Goal: Task Accomplishment & Management: Use online tool/utility

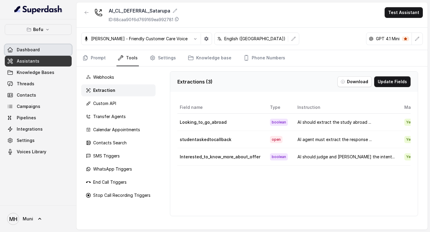
click at [33, 47] on span "Dashboard" at bounding box center [28, 50] width 23 height 6
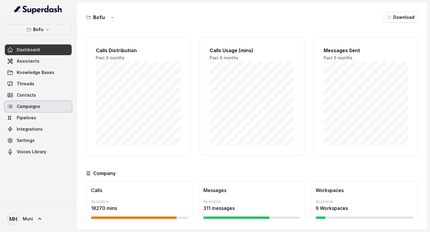
click at [37, 111] on link "Campaigns" at bounding box center [38, 106] width 67 height 11
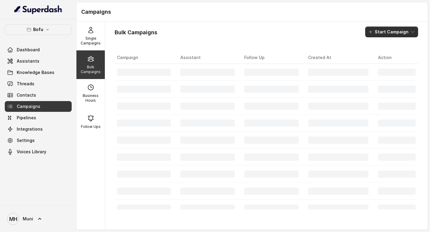
click at [399, 36] on button "Start Campaign" at bounding box center [391, 32] width 53 height 11
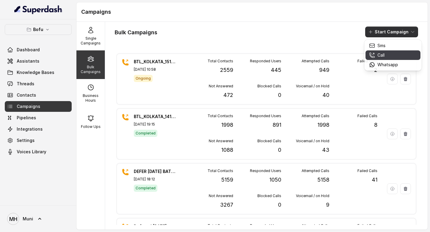
click at [389, 56] on div "Call" at bounding box center [383, 55] width 29 height 6
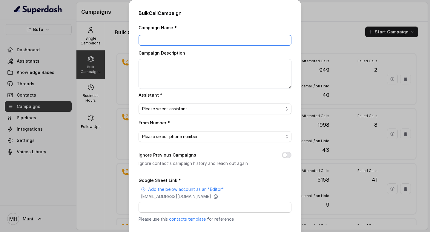
click at [196, 40] on input "Campaign Name *" at bounding box center [215, 40] width 153 height 11
type input "Defer batch 1"
click at [222, 110] on span "Please select assistant" at bounding box center [212, 108] width 141 height 7
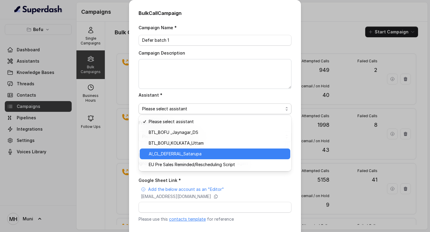
click at [221, 153] on span "AI_CL_DEFERRAL_Satarupa" at bounding box center [218, 154] width 138 height 7
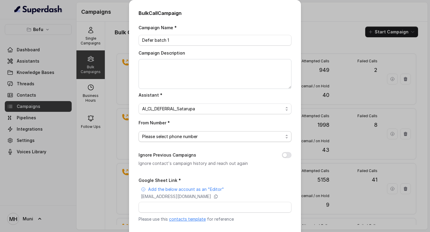
click at [219, 138] on span "Please select phone number" at bounding box center [212, 136] width 141 height 7
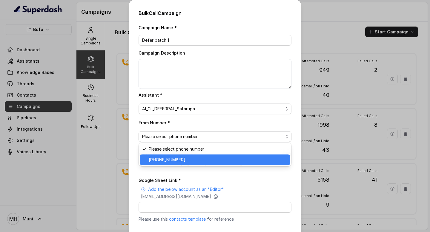
click at [219, 159] on span "[PHONE_NUMBER]" at bounding box center [218, 160] width 138 height 7
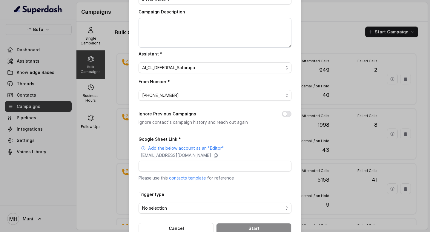
scroll to position [50, 0]
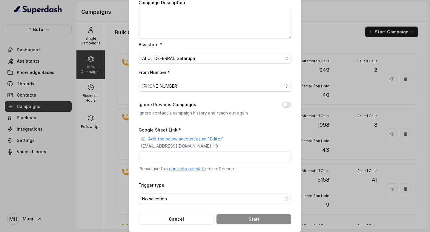
click at [194, 171] on p "Please use this contacts template for reference" at bounding box center [215, 169] width 153 height 6
click at [195, 168] on link "contacts template" at bounding box center [187, 168] width 37 height 5
click at [218, 144] on icon at bounding box center [216, 146] width 5 height 5
click at [212, 151] on div "Google Sheet Link * Add the below account as an "Editor" [EMAIL_ADDRESS][DOMAIN…" at bounding box center [215, 149] width 153 height 46
click at [215, 159] on input "Google Sheet Link *" at bounding box center [215, 157] width 153 height 11
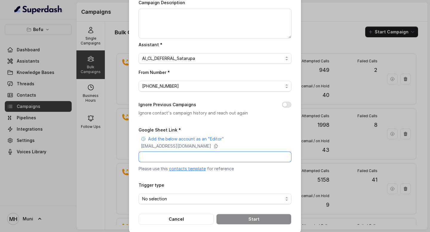
paste input "[URL][DOMAIN_NAME]"
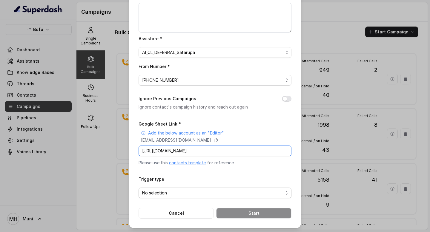
type input "[URL][DOMAIN_NAME]"
click at [222, 192] on span "No selection" at bounding box center [212, 193] width 141 height 7
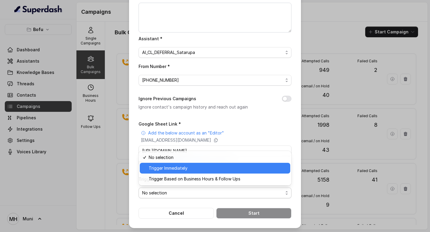
click at [216, 169] on span "Trigger Immediately" at bounding box center [218, 168] width 138 height 7
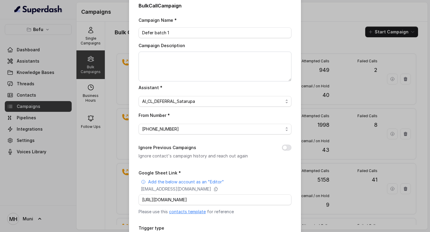
scroll to position [56, 0]
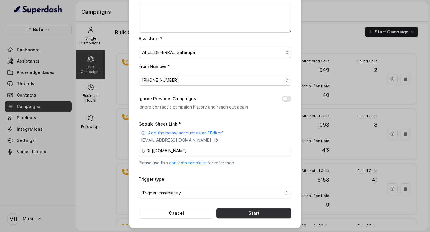
click at [251, 213] on button "Start" at bounding box center [253, 213] width 75 height 11
